Goal: Complete application form: Complete application form

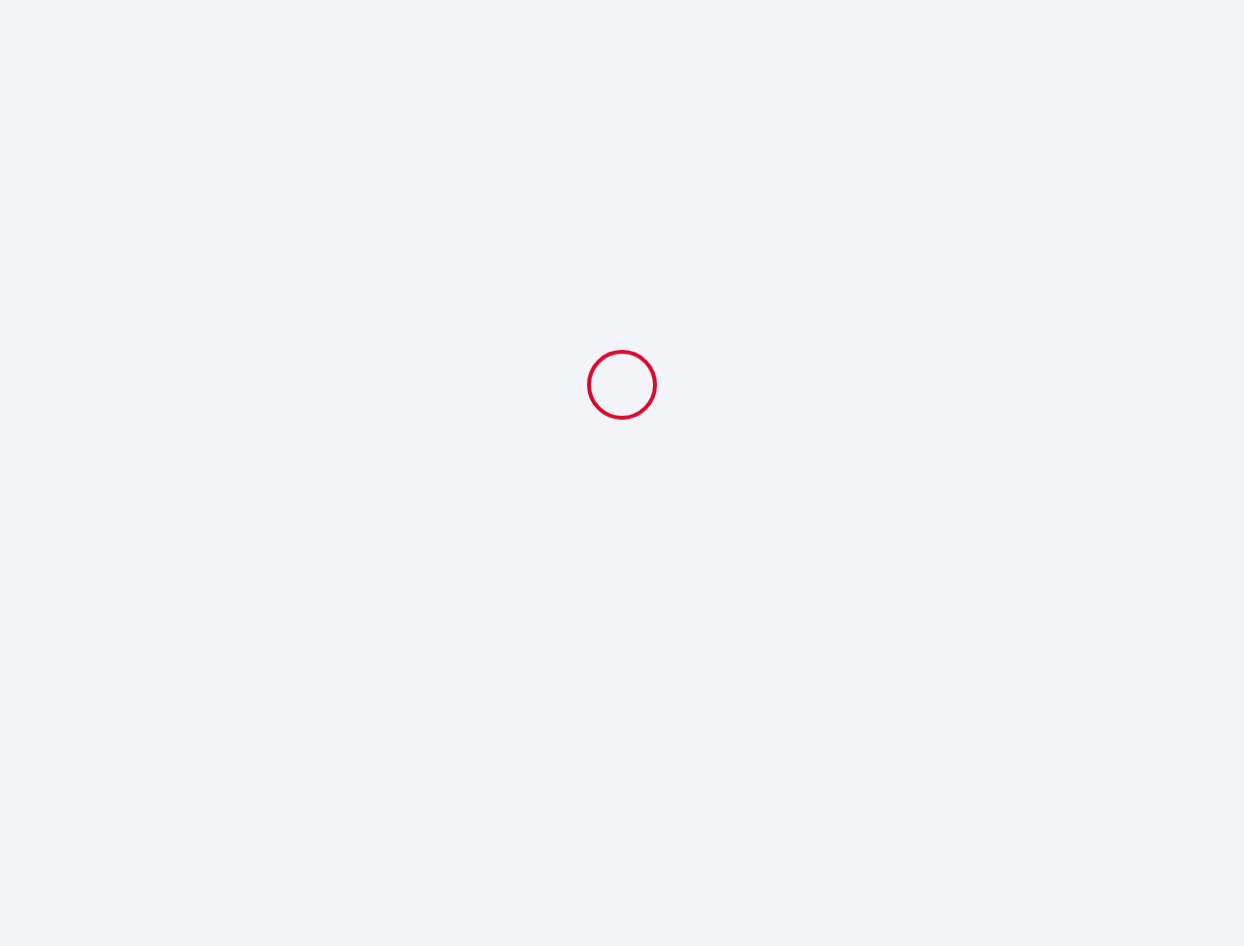
select select
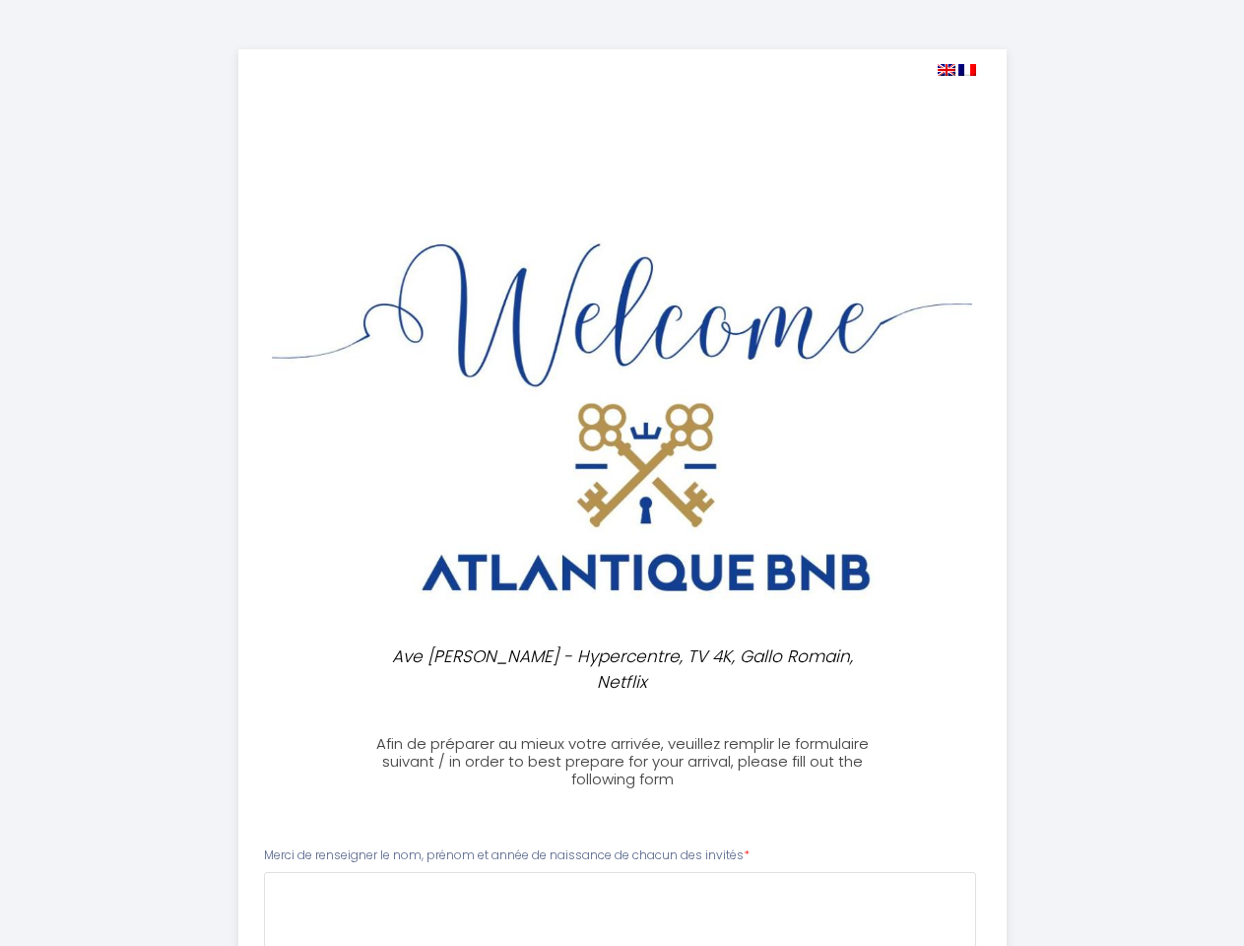
click at [946, 70] on img at bounding box center [947, 70] width 18 height 12
select select
click at [968, 70] on img at bounding box center [968, 70] width 18 height 12
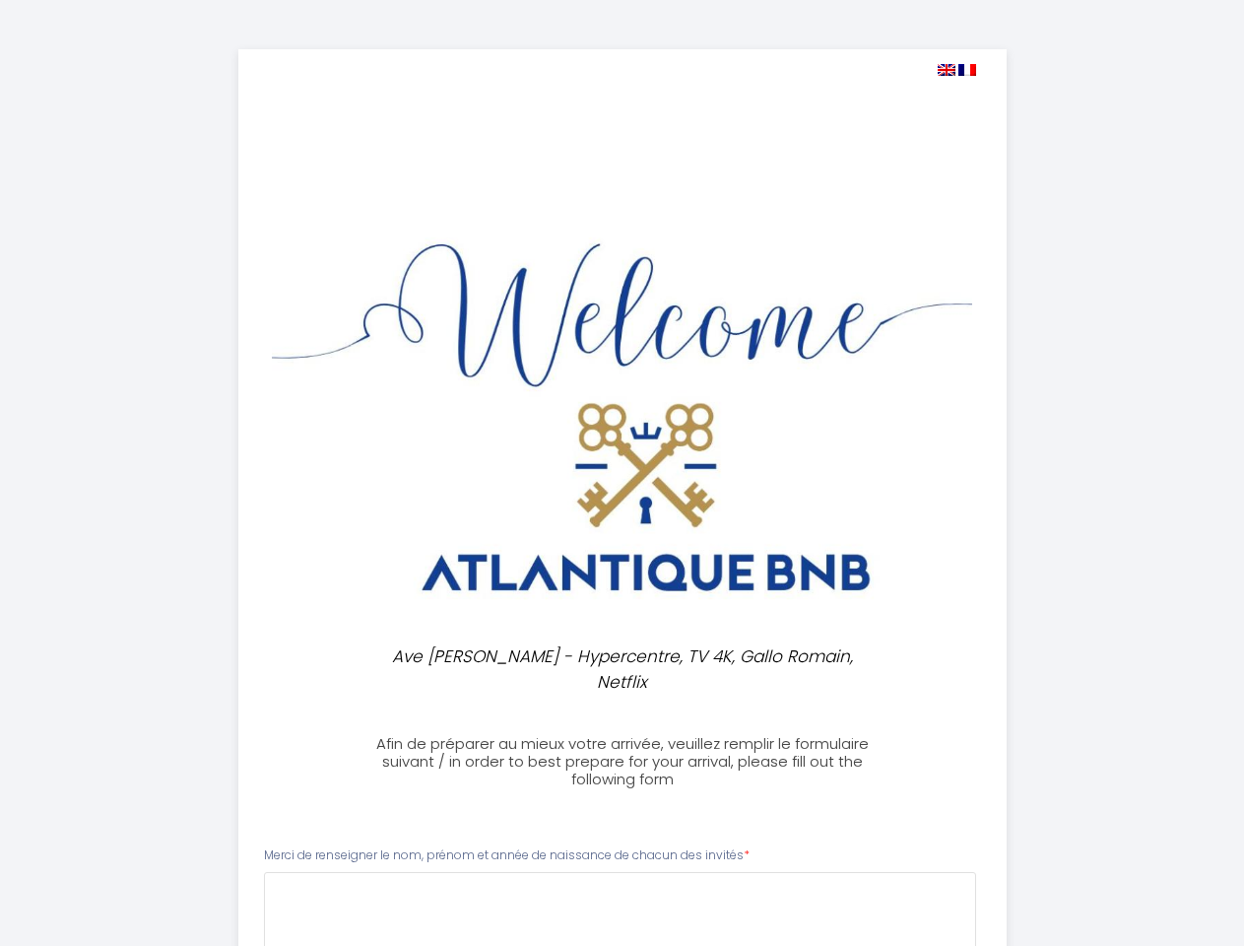
select select
